Goal: Transaction & Acquisition: Purchase product/service

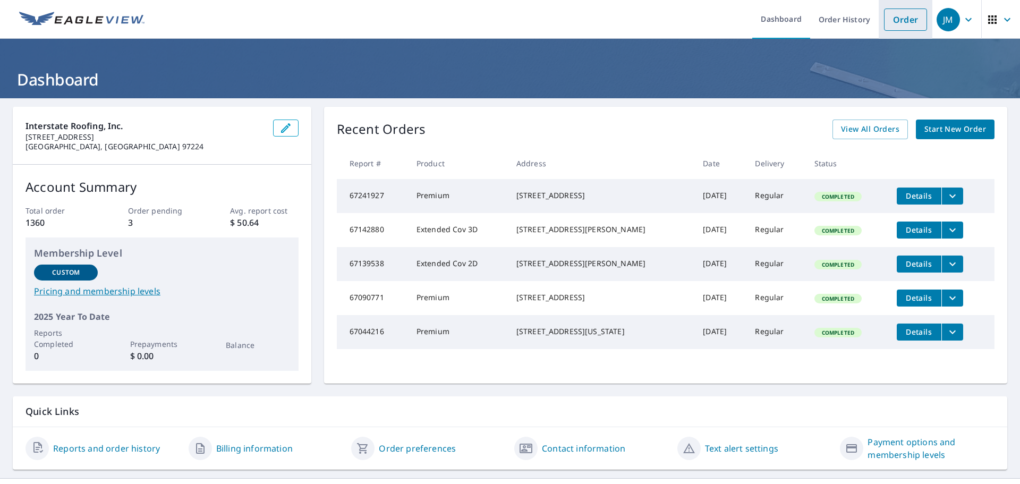
click at [900, 12] on link "Order" at bounding box center [905, 20] width 43 height 22
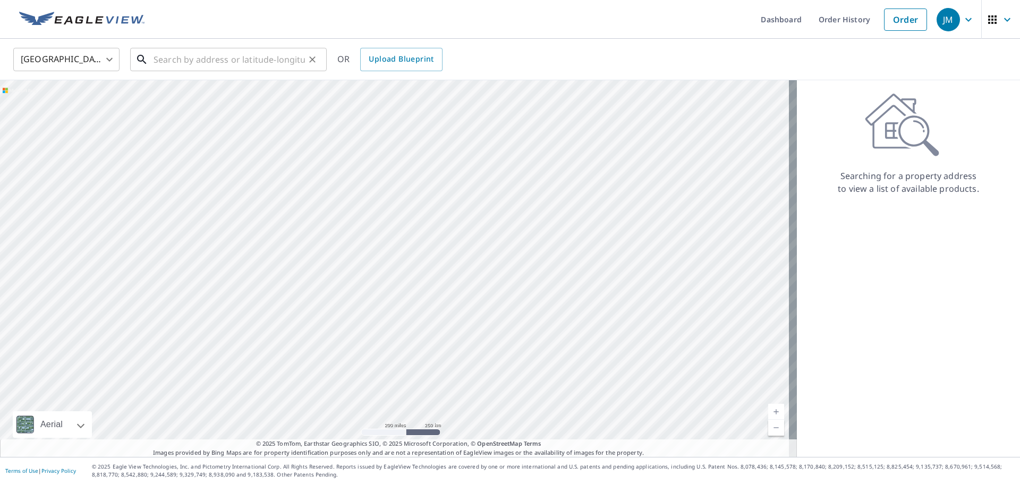
click at [175, 66] on input "text" at bounding box center [229, 60] width 151 height 30
paste input "[STREET_ADDRESS][PERSON_NAME][US_STATE]"
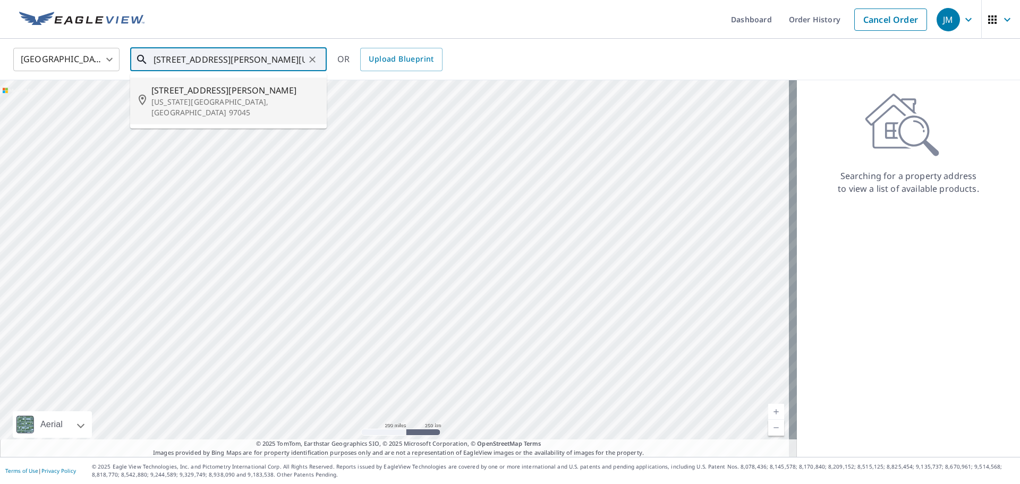
click at [223, 90] on span "[STREET_ADDRESS][PERSON_NAME]" at bounding box center [234, 90] width 167 height 13
type input "[STREET_ADDRESS][PERSON_NAME][US_STATE]"
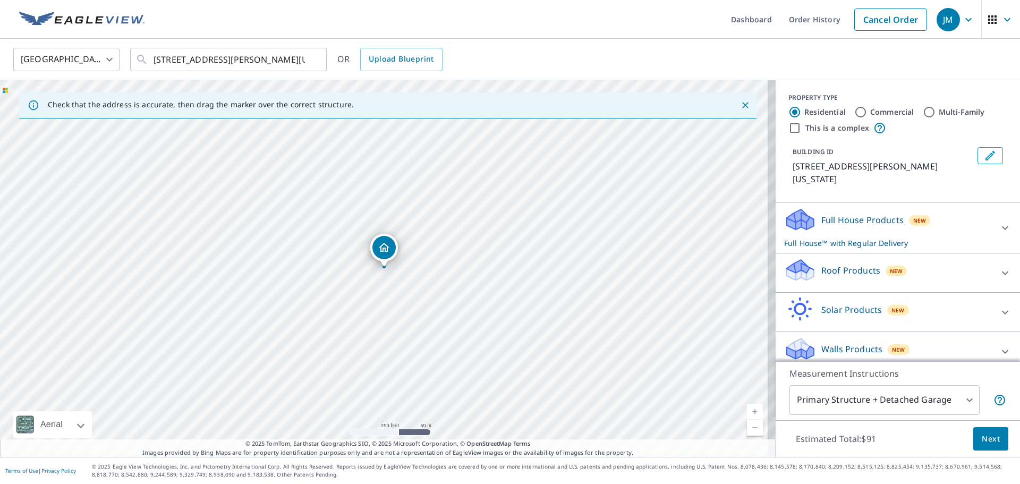
click at [796, 270] on icon at bounding box center [798, 275] width 5 height 10
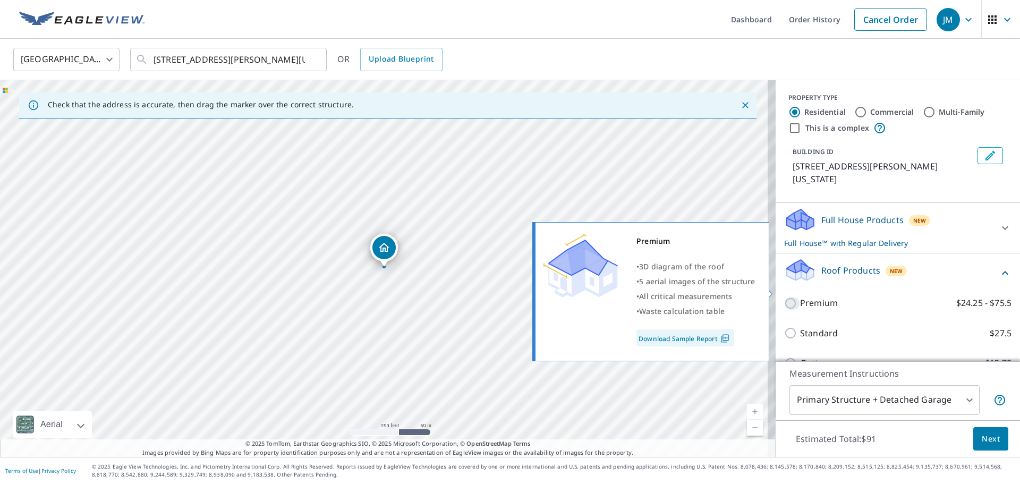
click at [784, 297] on input "Premium $24.25 - $75.5" at bounding box center [792, 303] width 16 height 13
checkbox input "true"
checkbox input "false"
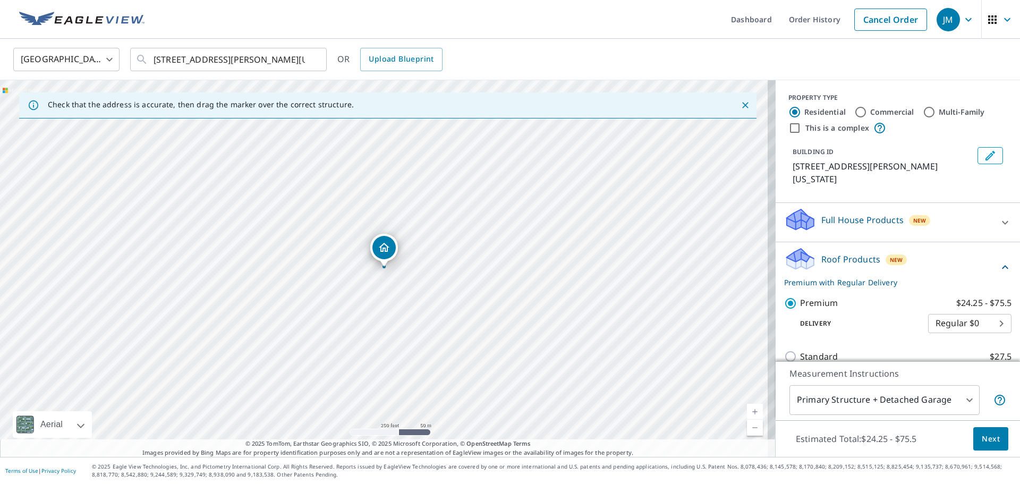
click at [990, 446] on button "Next" at bounding box center [990, 439] width 35 height 24
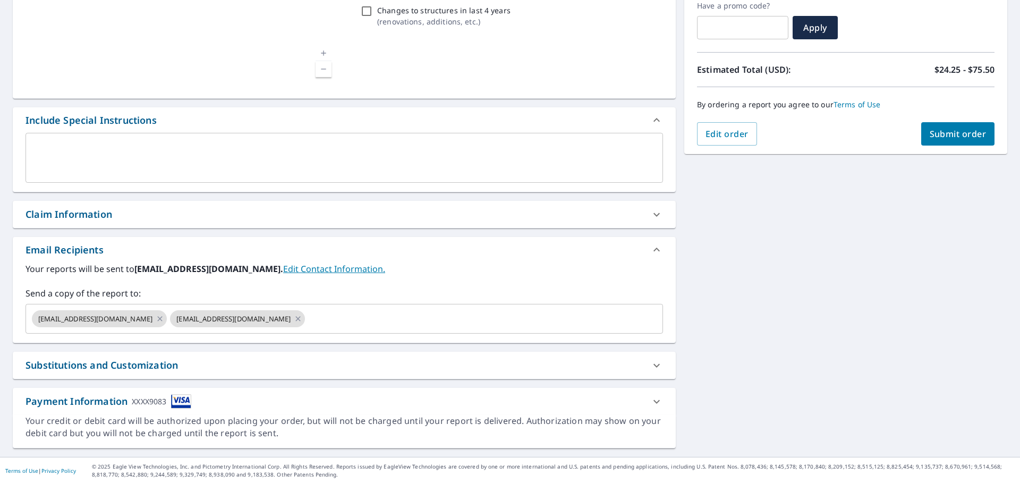
scroll to position [185, 0]
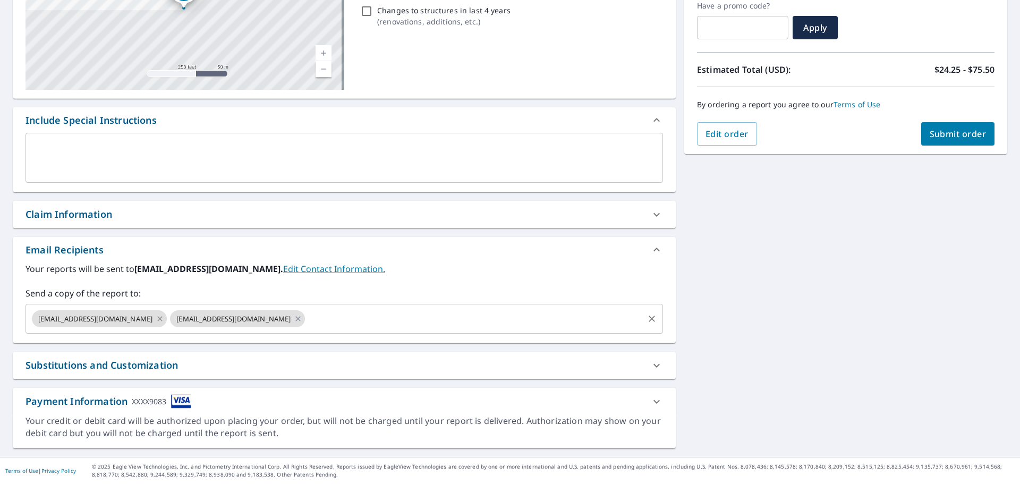
click at [158, 317] on icon at bounding box center [160, 318] width 5 height 5
click at [158, 320] on icon at bounding box center [160, 318] width 5 height 5
checkbox input "true"
click at [146, 319] on input "text" at bounding box center [336, 319] width 612 height 20
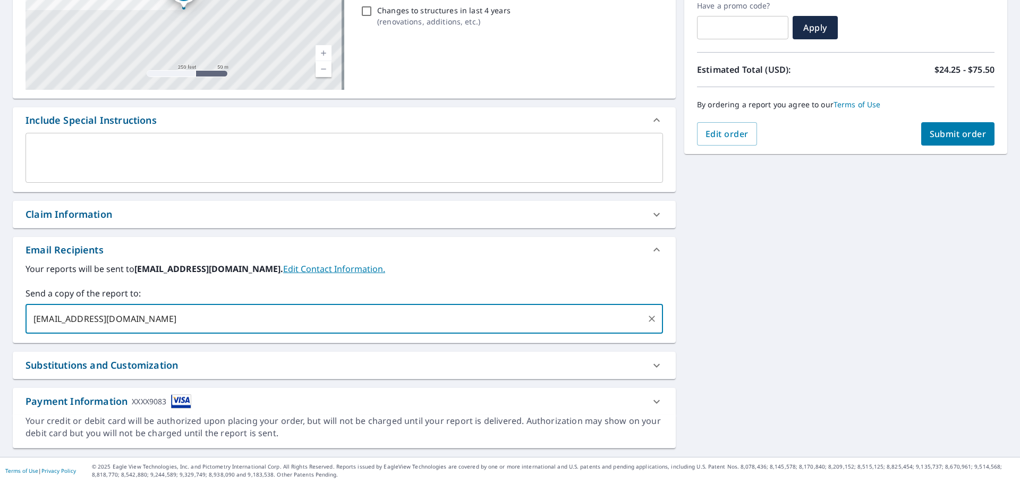
type input "[EMAIL_ADDRESS][DOMAIN_NAME],"
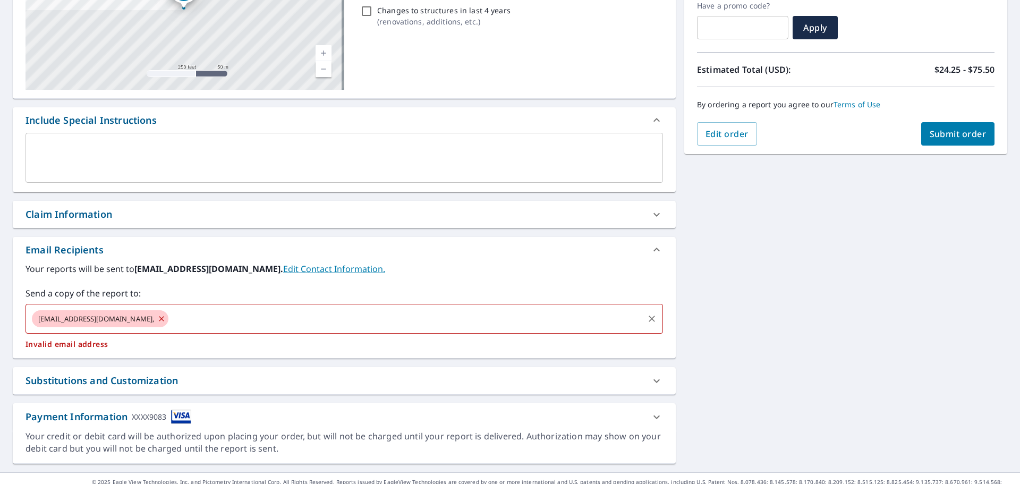
checkbox input "true"
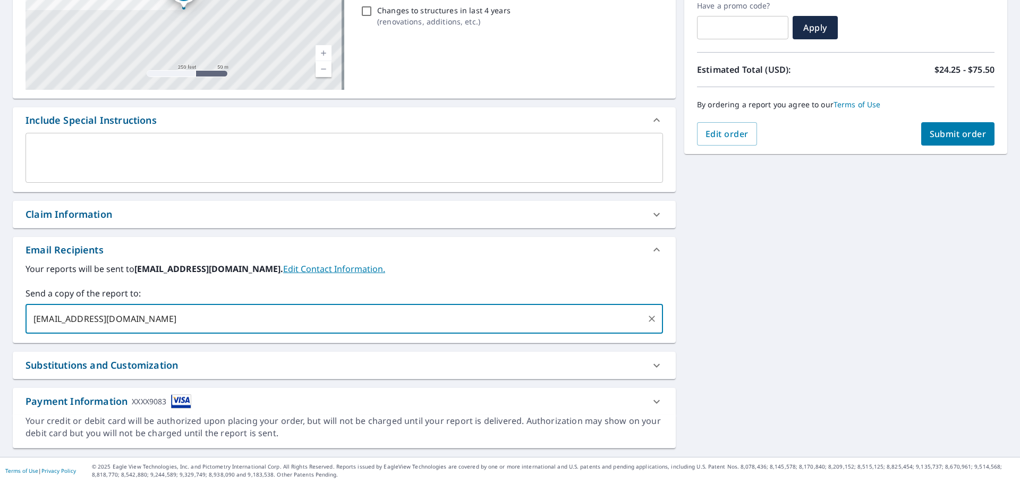
type input "[EMAIL_ADDRESS][DOMAIN_NAME]"
checkbox input "true"
type input "[EMAIL_ADDRESS][DOMAIN_NAME]"
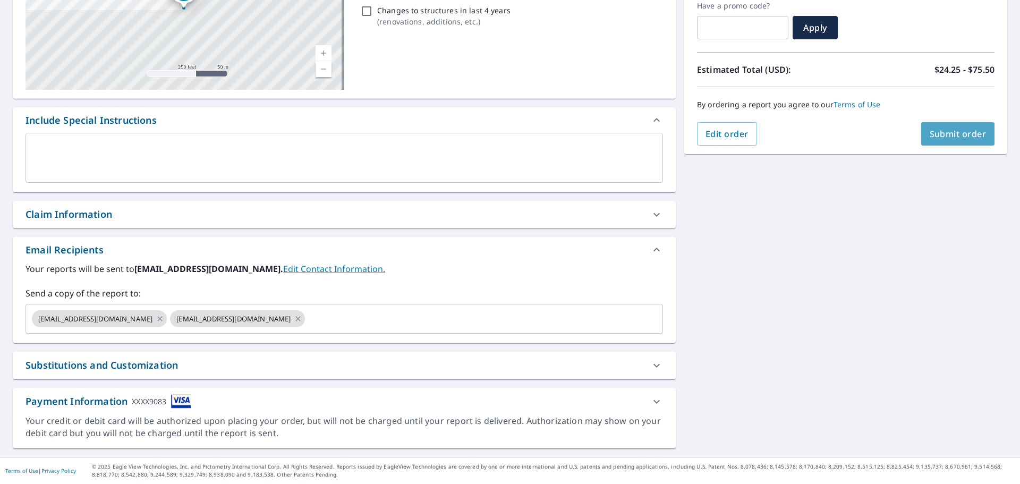
click at [969, 132] on span "Submit order" at bounding box center [958, 134] width 57 height 12
checkbox input "true"
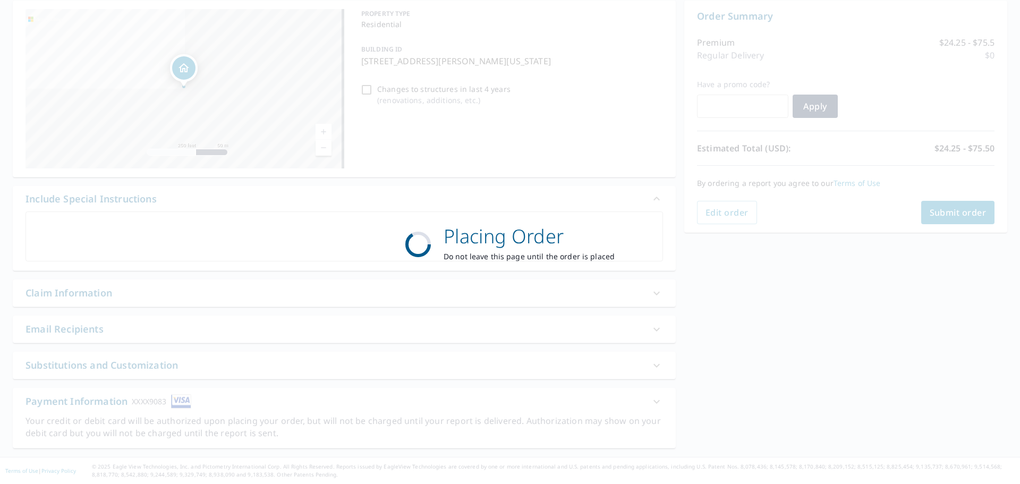
scroll to position [106, 0]
